Goal: Information Seeking & Learning: Find specific page/section

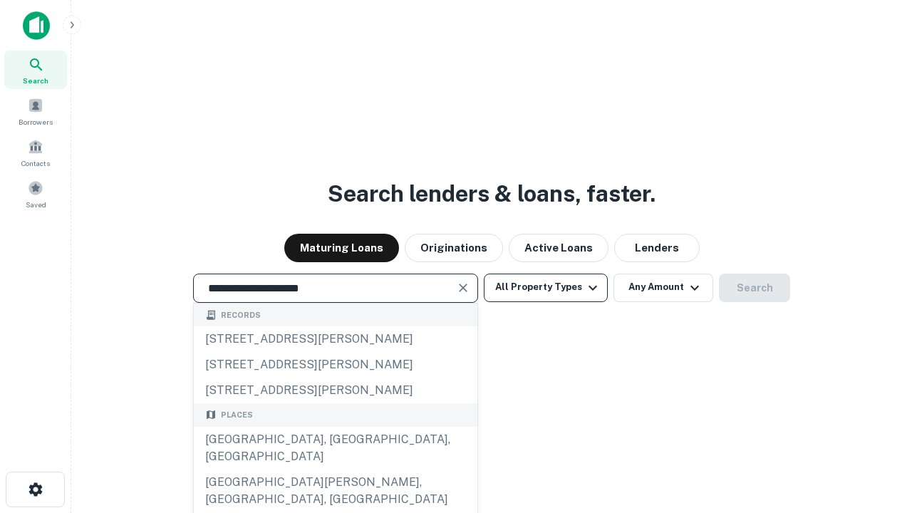
click at [335, 469] on div "[GEOGRAPHIC_DATA], [GEOGRAPHIC_DATA], [GEOGRAPHIC_DATA]" at bounding box center [335, 448] width 283 height 43
click at [546, 287] on button "All Property Types" at bounding box center [546, 287] width 124 height 28
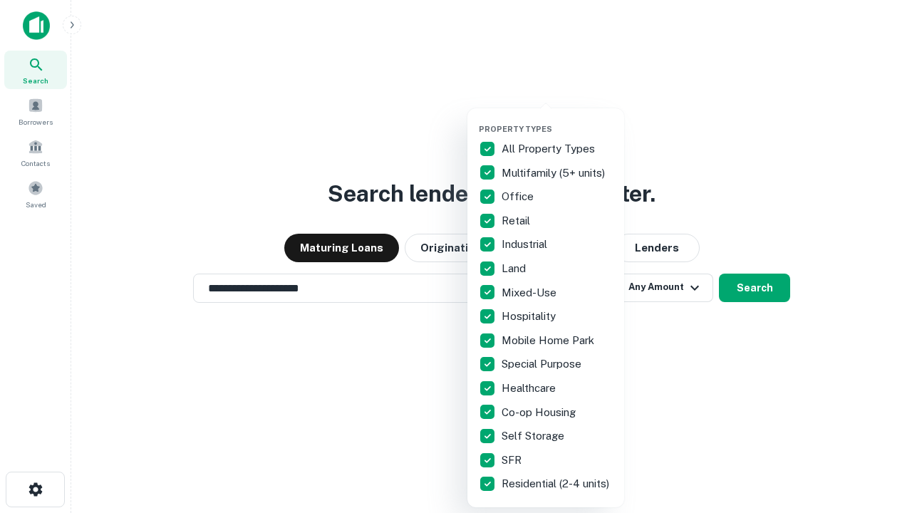
type input "**********"
click at [557, 120] on button "button" at bounding box center [557, 120] width 157 height 1
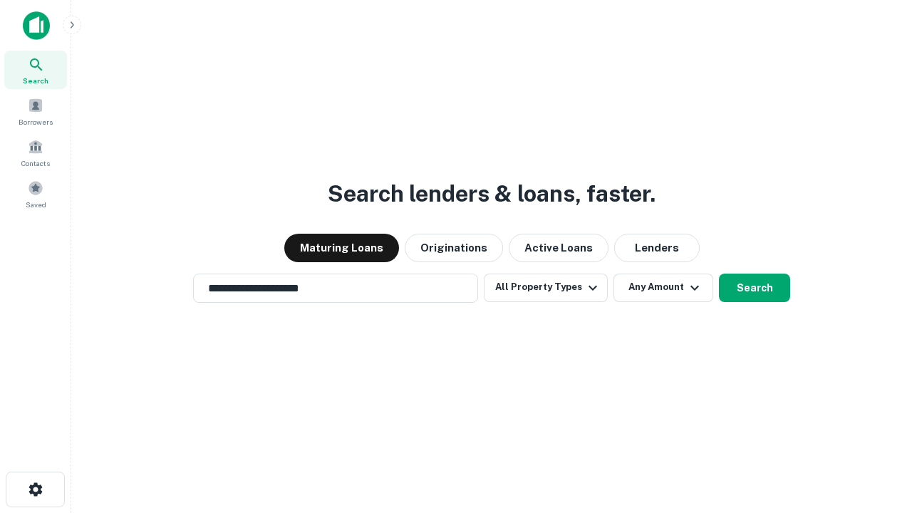
scroll to position [9, 172]
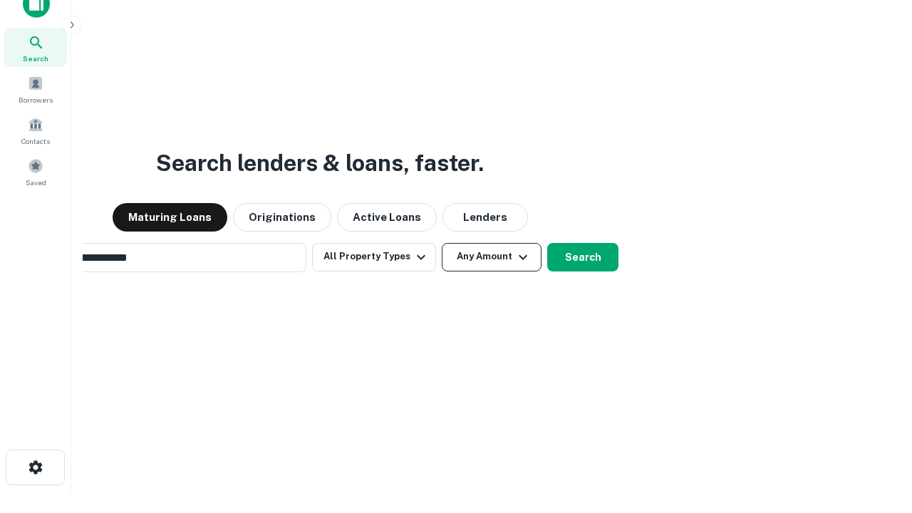
click at [442, 243] on button "Any Amount" at bounding box center [492, 257] width 100 height 28
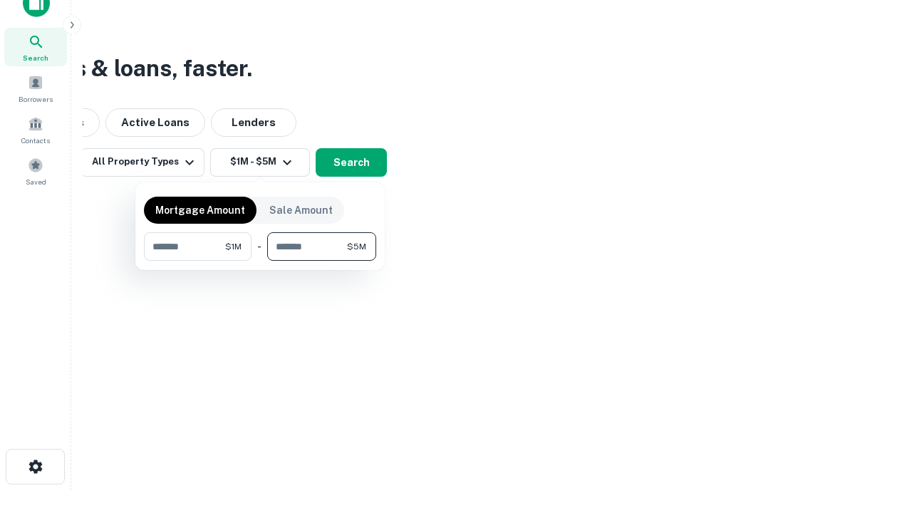
type input "*******"
click at [260, 261] on button "button" at bounding box center [260, 261] width 232 height 1
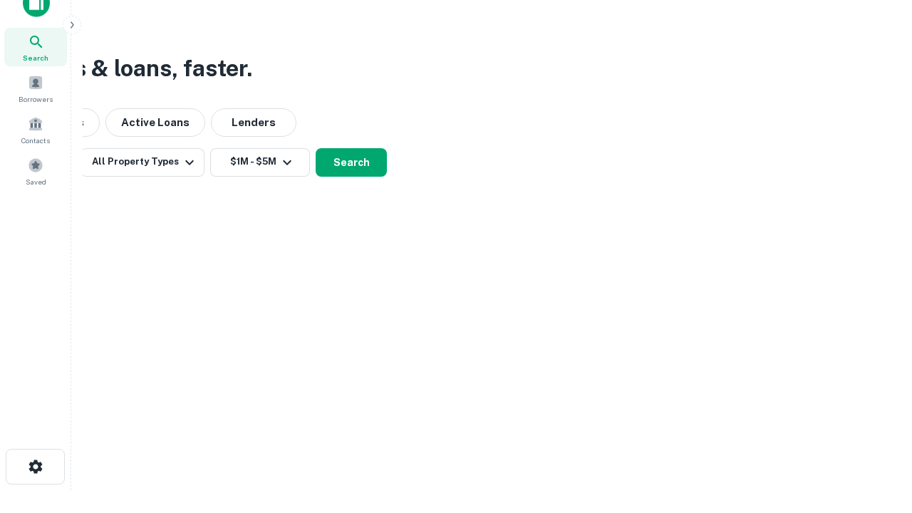
scroll to position [9, 263]
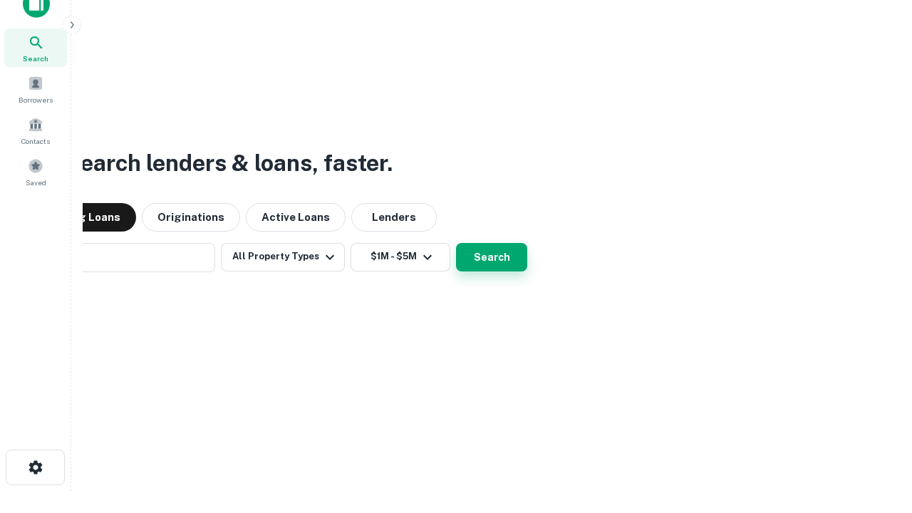
click at [456, 243] on button "Search" at bounding box center [491, 257] width 71 height 28
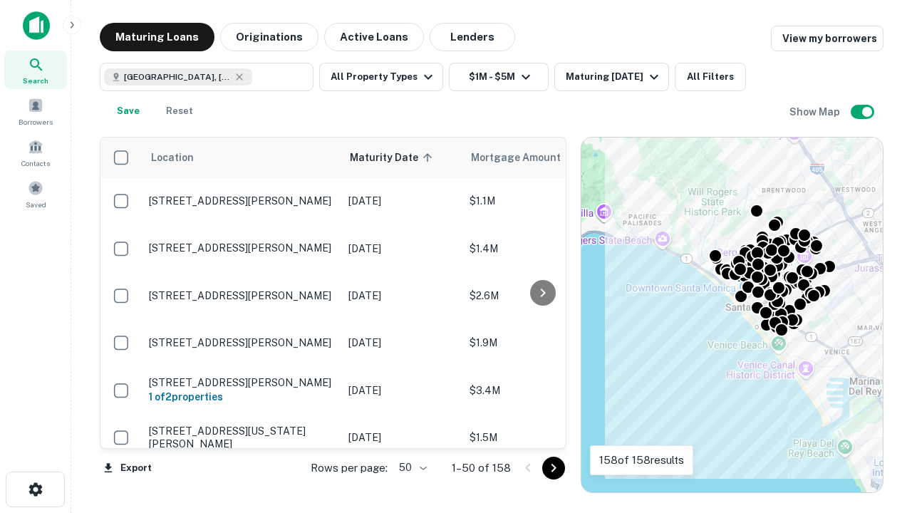
click at [410, 467] on body "Search Borrowers Contacts Saved Maturing Loans Originations Active Loans Lender…" at bounding box center [456, 256] width 912 height 513
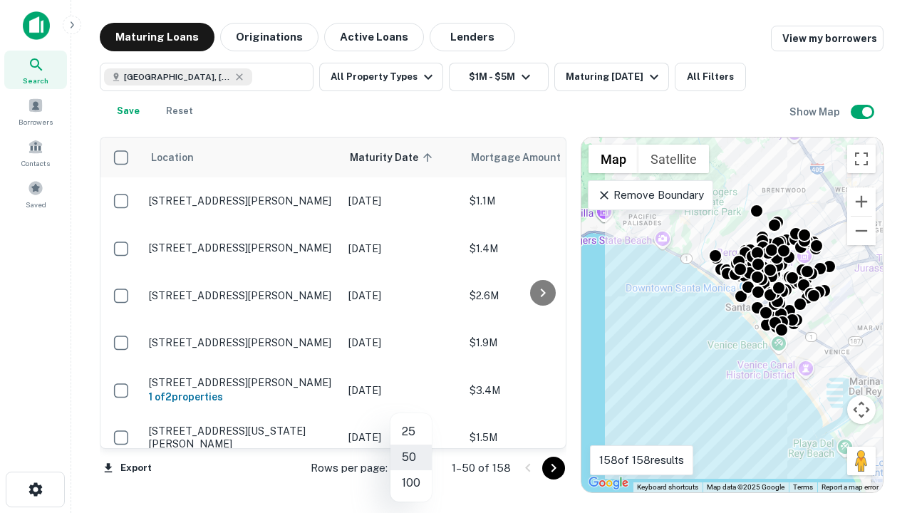
click at [411, 432] on li "25" at bounding box center [410, 432] width 41 height 26
